Goal: Information Seeking & Learning: Learn about a topic

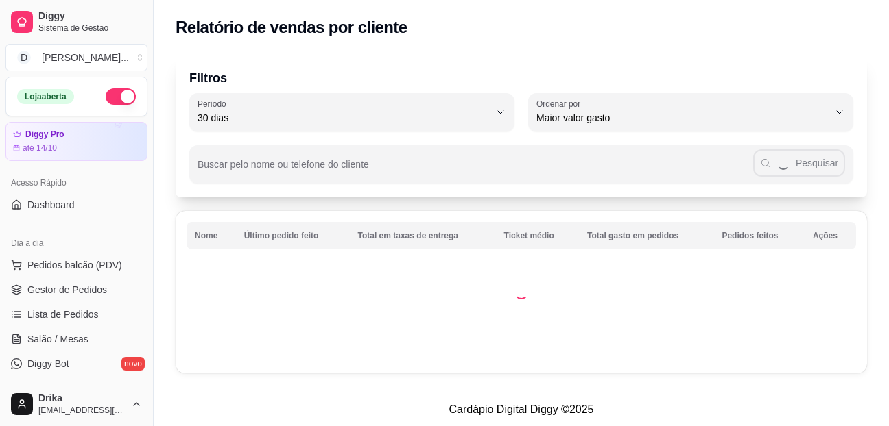
select select "30"
select select "HIGHEST_TOTAL_SPENT_WITH_ORDERS"
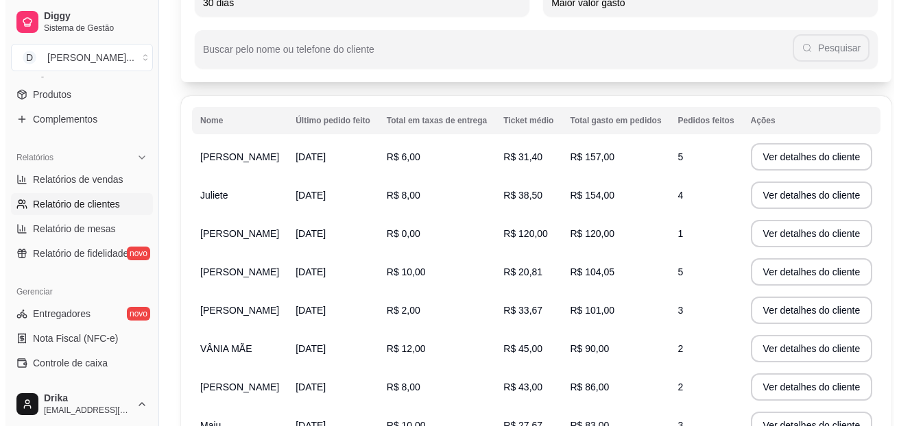
scroll to position [137, 0]
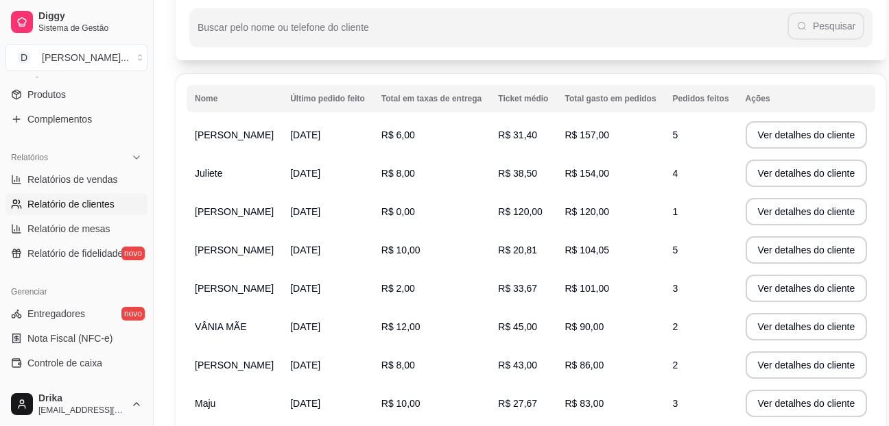
click at [264, 324] on td "VÂNIA MÃE" at bounding box center [234, 327] width 95 height 38
click at [583, 327] on span "R$ 90,00" at bounding box center [583, 327] width 39 height 11
click at [747, 324] on button "Ver detalhes do cliente" at bounding box center [806, 327] width 118 height 27
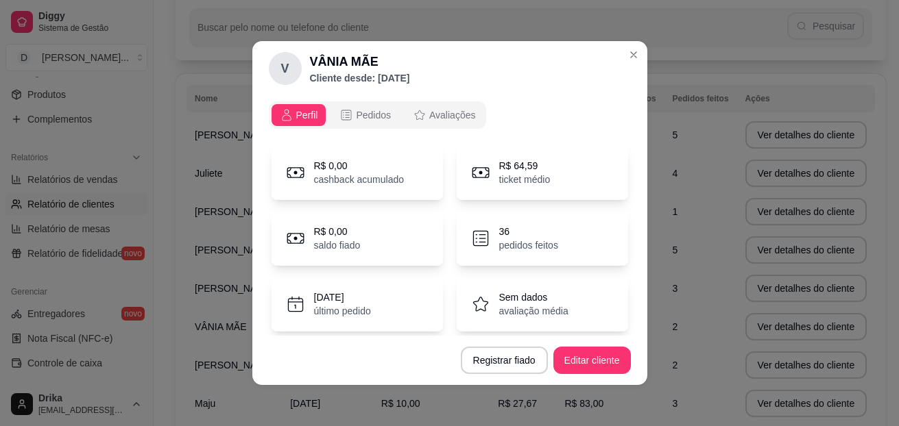
click at [546, 241] on p "pedidos feitos" at bounding box center [528, 246] width 59 height 14
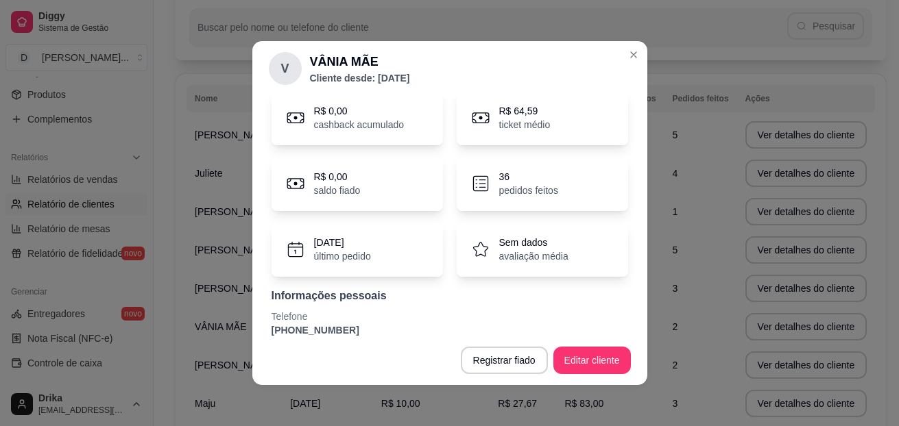
scroll to position [0, 0]
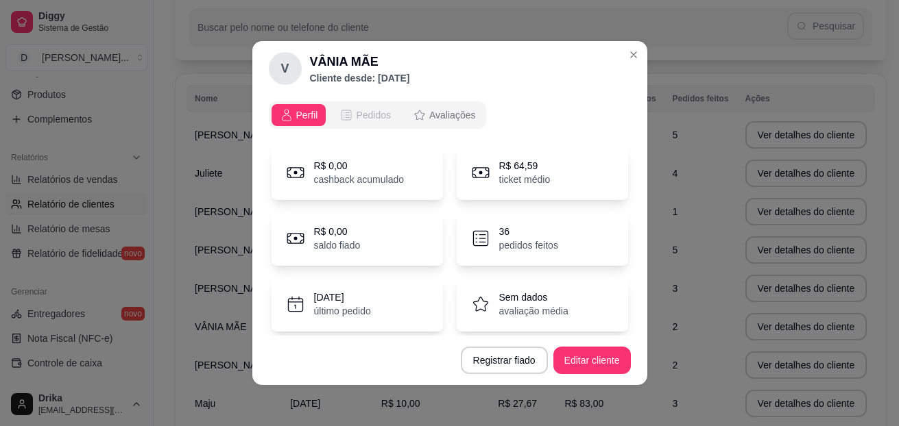
click at [350, 110] on div "Pedidos" at bounding box center [364, 115] width 51 height 14
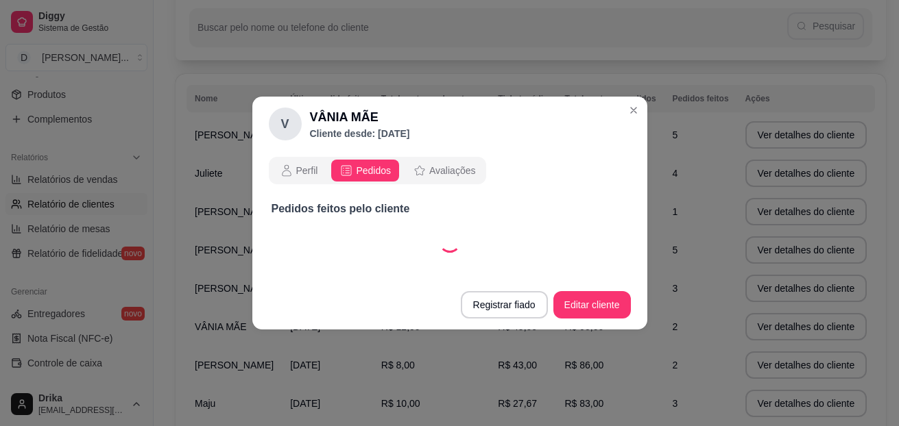
select select "30"
select select "ALL"
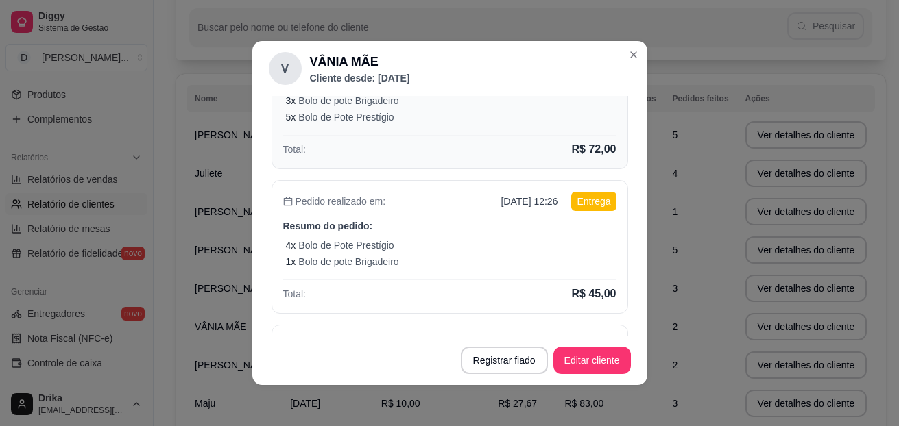
scroll to position [274, 0]
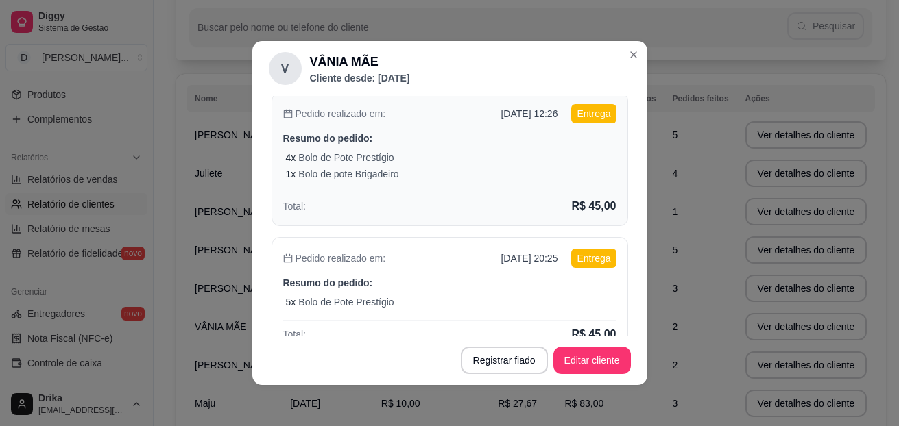
click at [434, 156] on div "4 x Bolo de Pote Prestígio" at bounding box center [451, 158] width 330 height 14
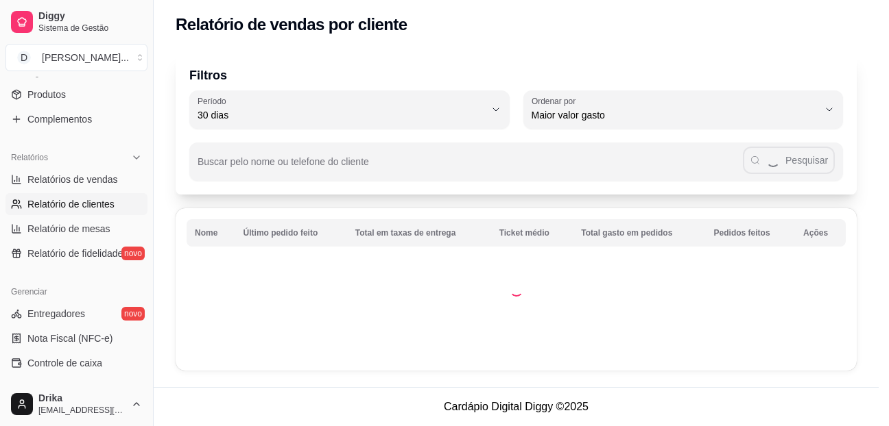
scroll to position [3, 0]
